Goal: Information Seeking & Learning: Find contact information

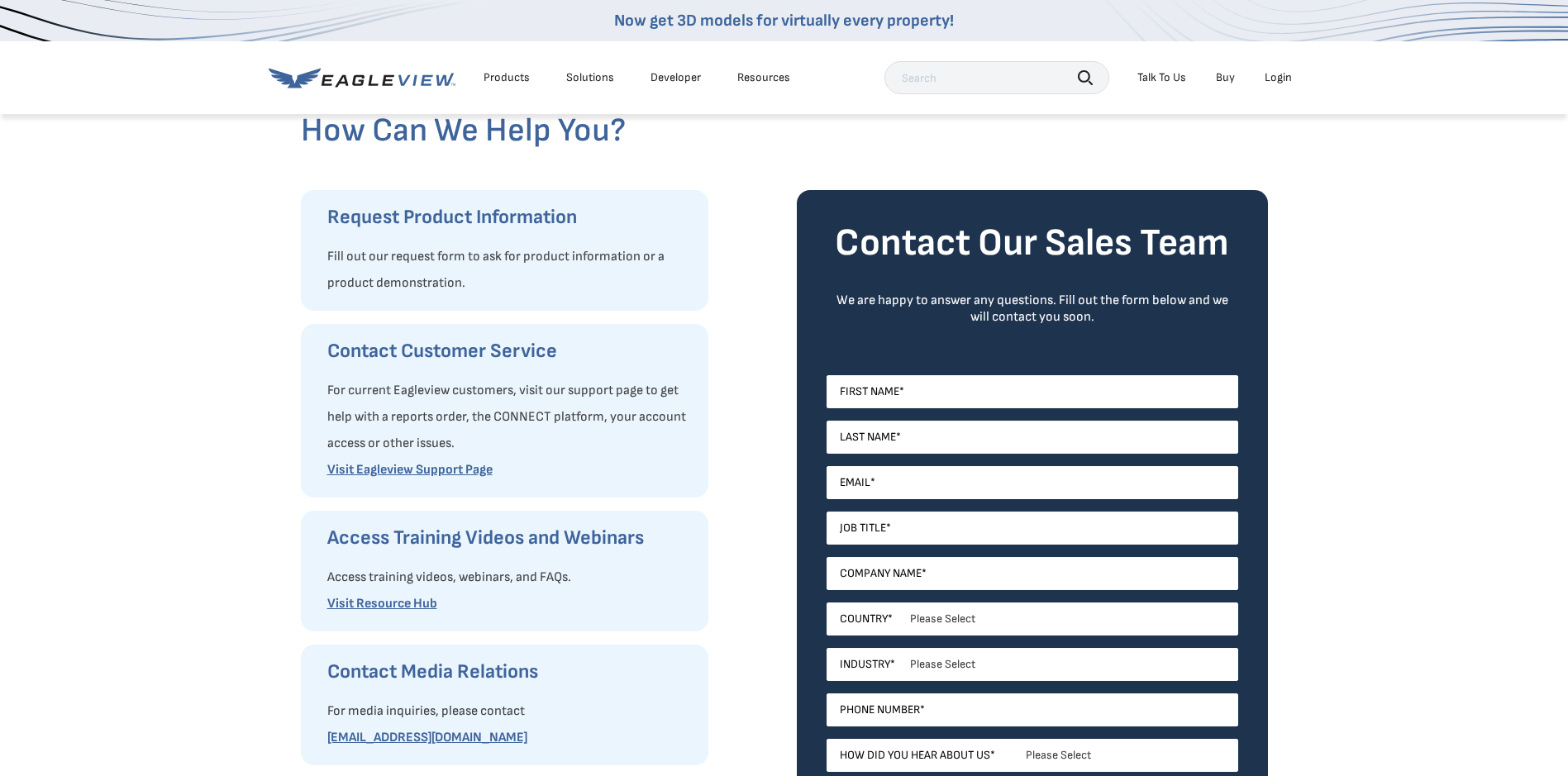
scroll to position [83, 0]
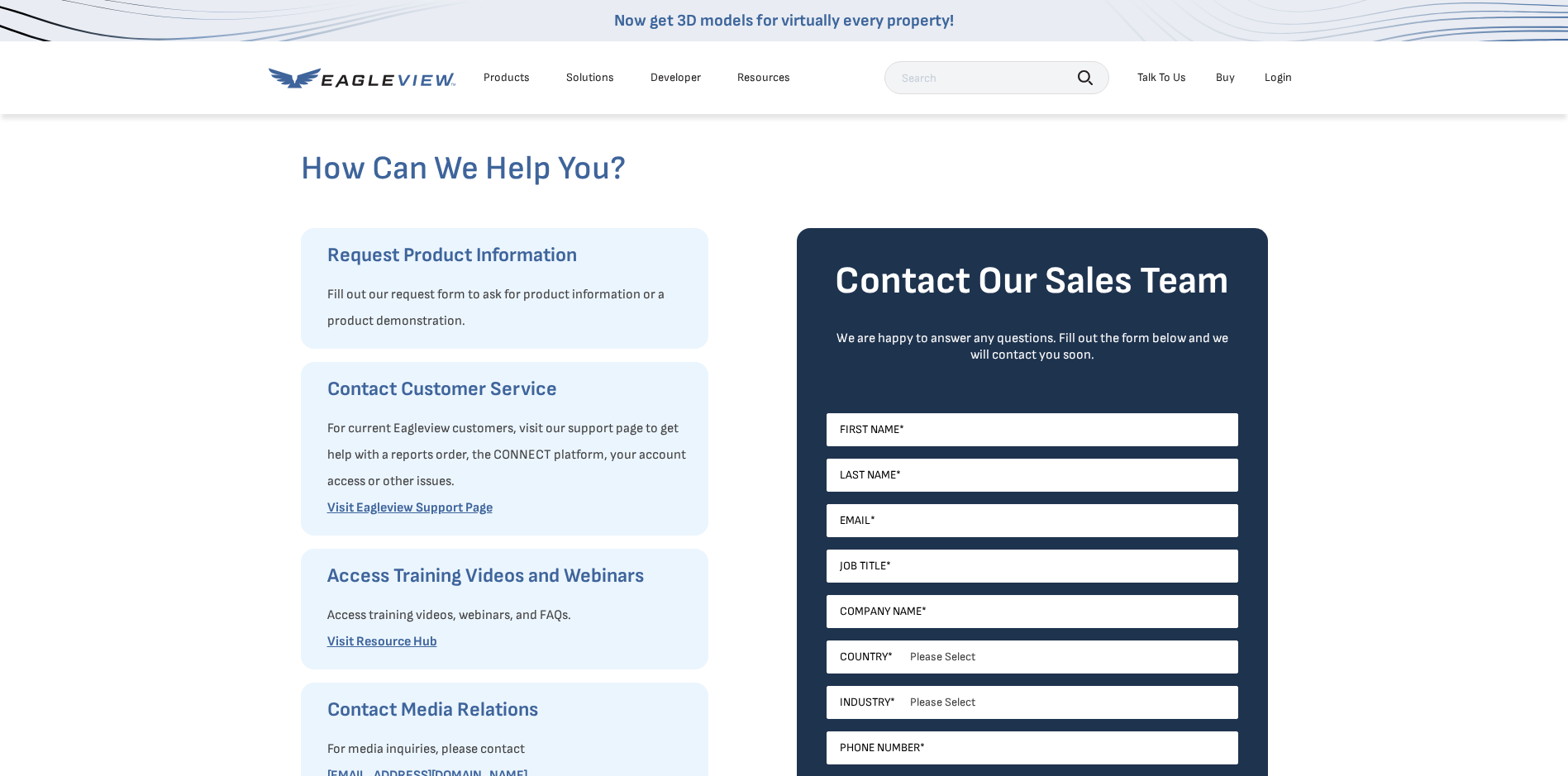
click at [1157, 75] on div "Talk To Us" at bounding box center [1161, 78] width 49 height 15
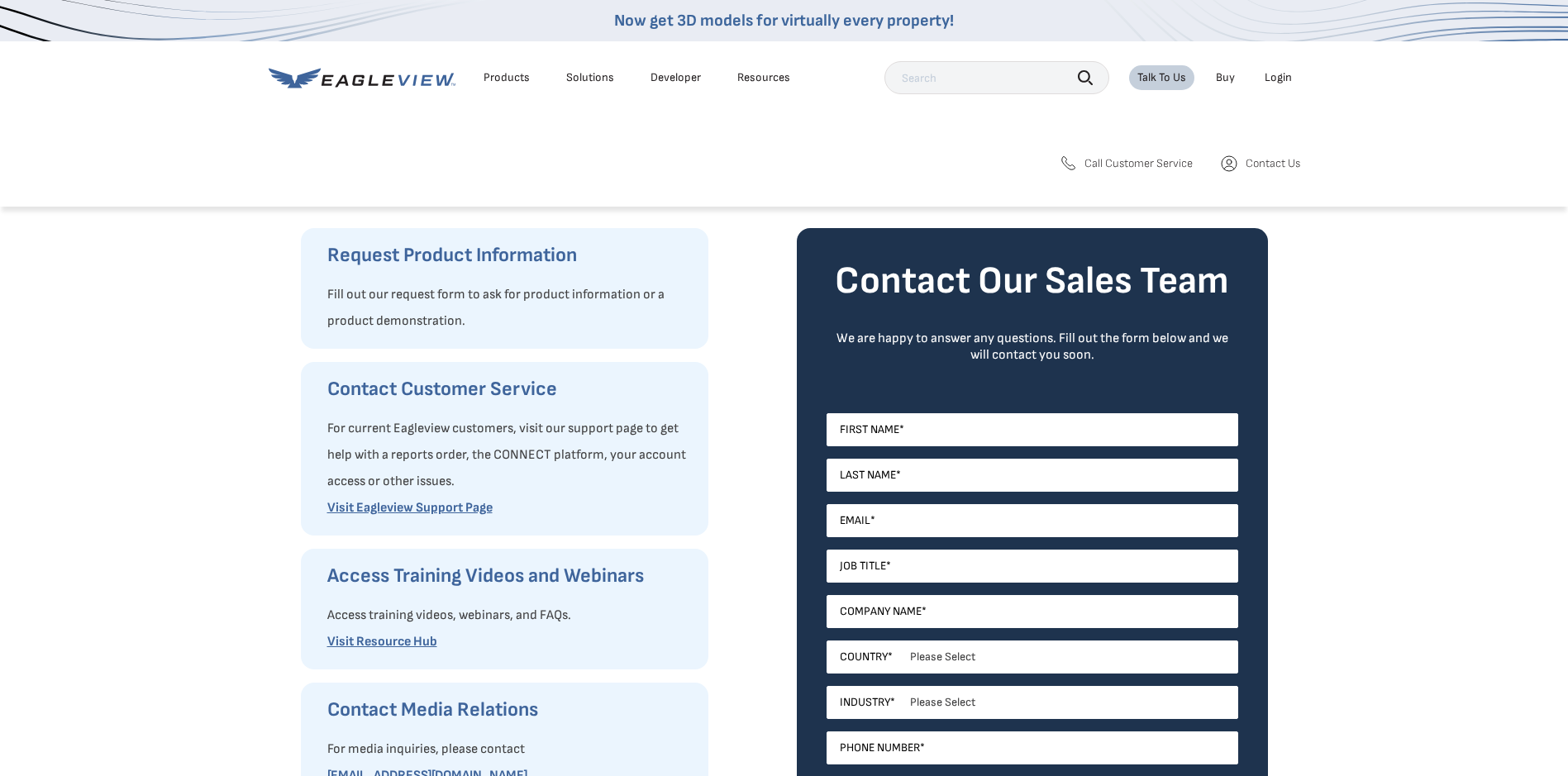
click at [1119, 164] on span "Call Customer Service" at bounding box center [1138, 163] width 108 height 15
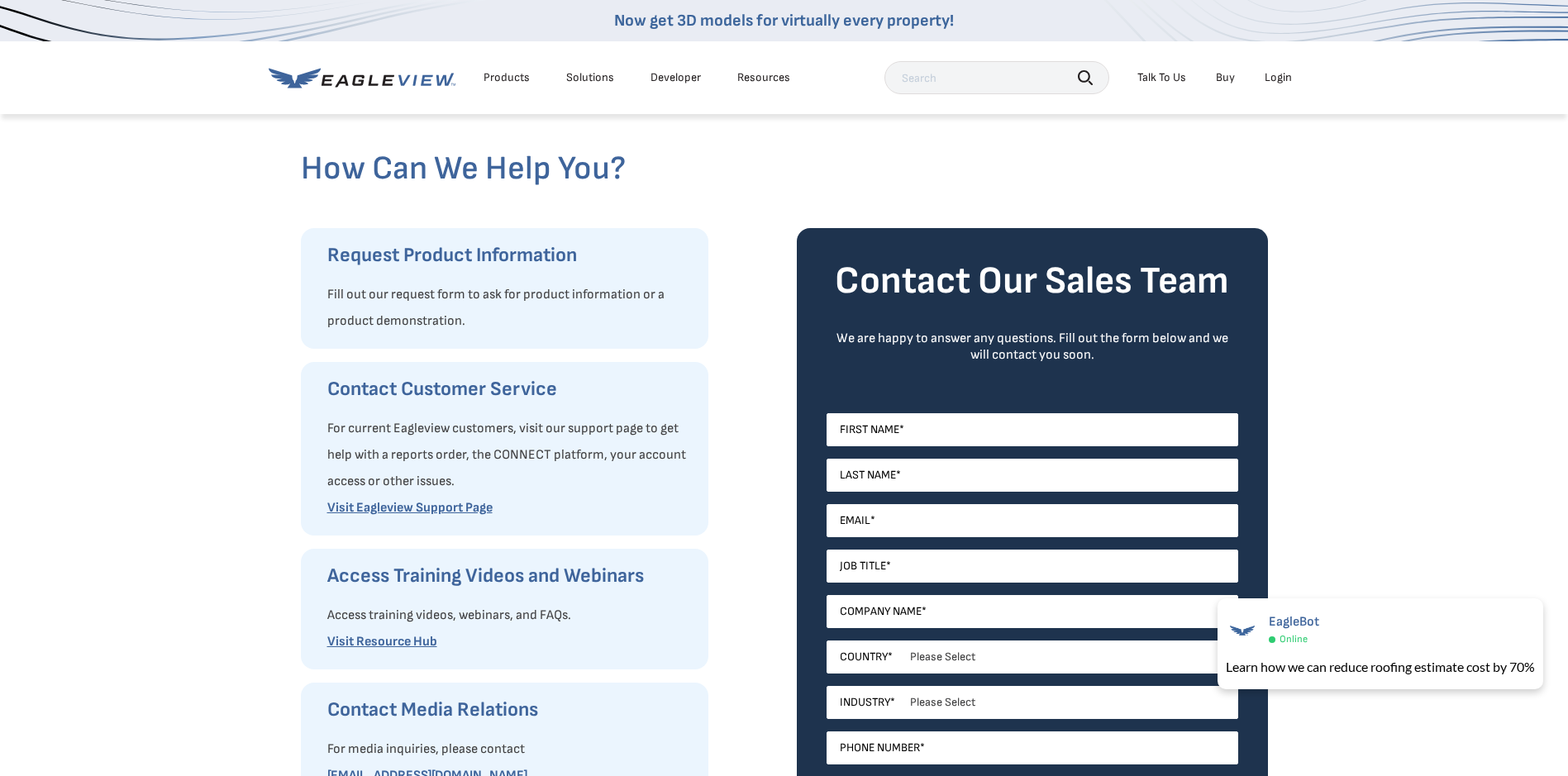
click at [1169, 78] on div "Talk To Us" at bounding box center [1161, 78] width 49 height 15
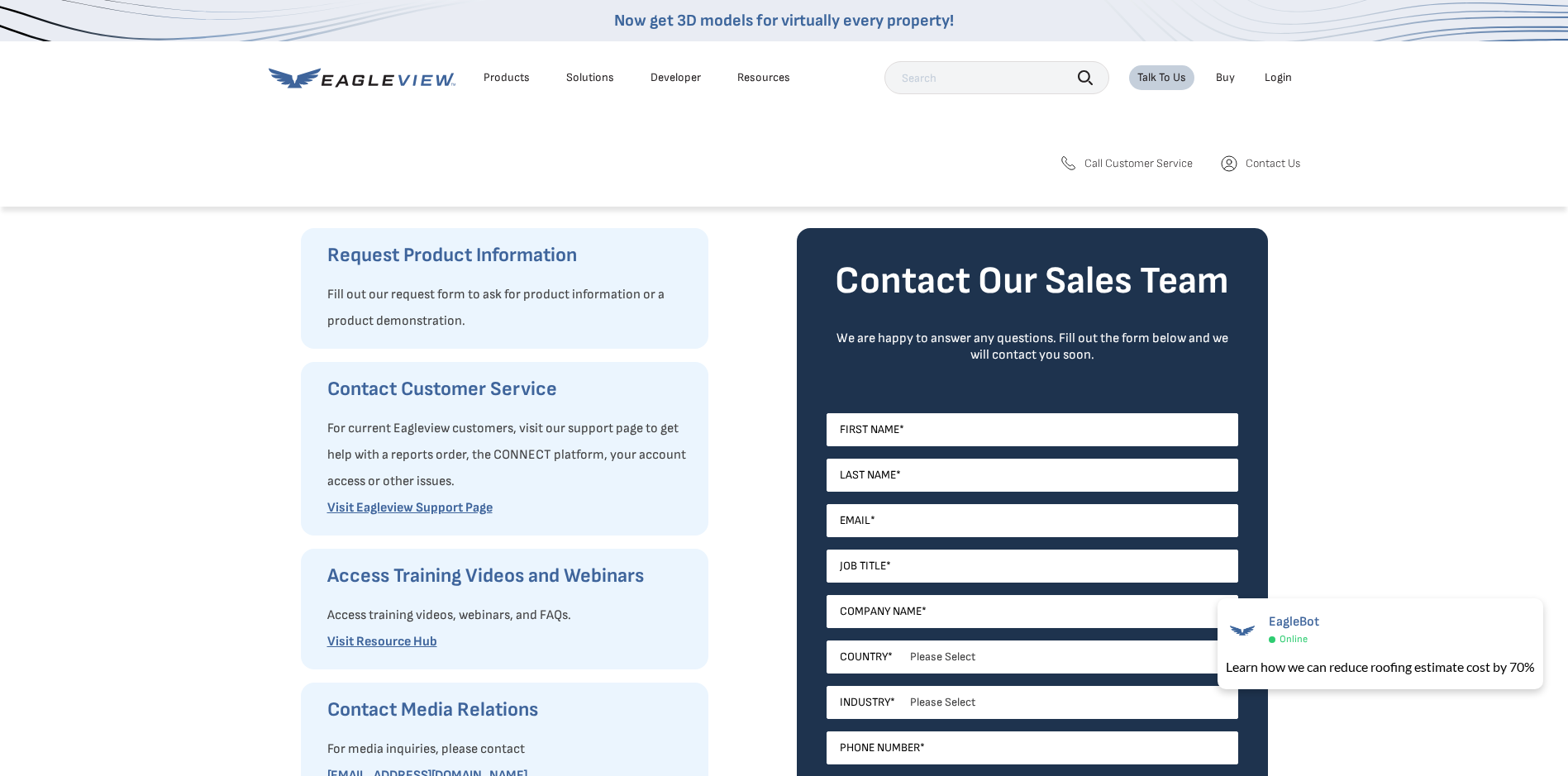
click at [1152, 165] on span "Call Customer Service" at bounding box center [1138, 163] width 108 height 15
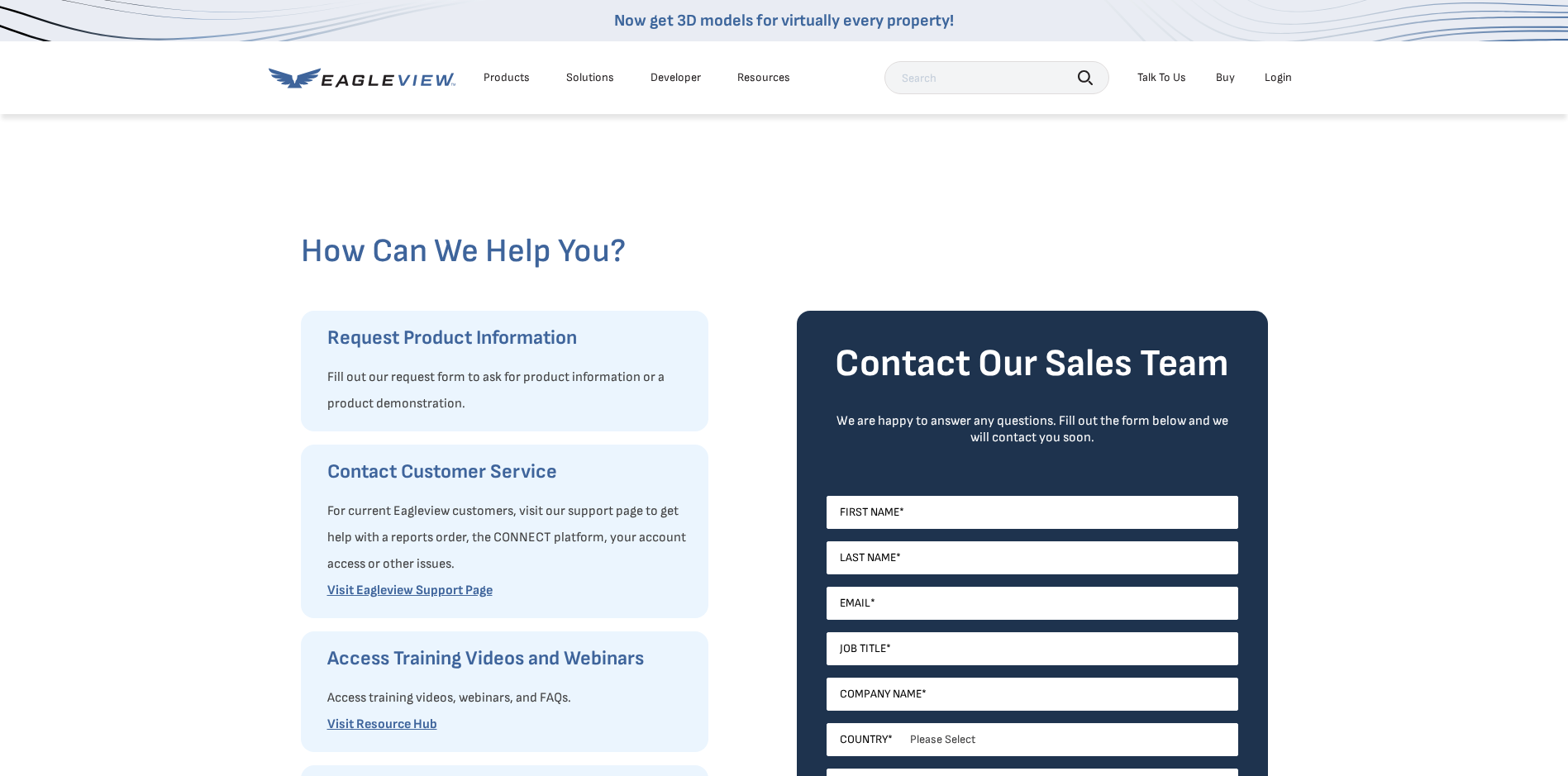
click at [1160, 73] on div "Talk To Us" at bounding box center [1161, 78] width 49 height 15
click at [1248, 162] on span "Contact Us" at bounding box center [1272, 163] width 55 height 15
click at [1153, 79] on div "Talk To Us" at bounding box center [1161, 78] width 49 height 15
click at [1151, 159] on span "Call Customer Service" at bounding box center [1138, 163] width 108 height 15
